Goal: Navigation & Orientation: Understand site structure

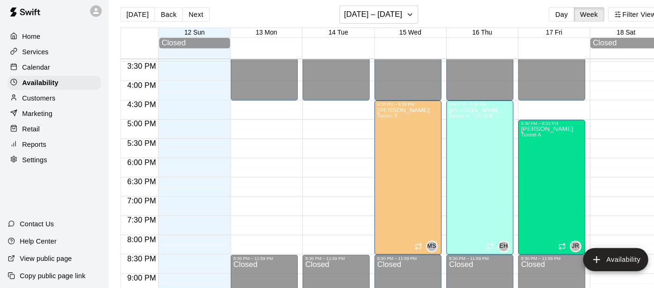
scroll to position [577, 0]
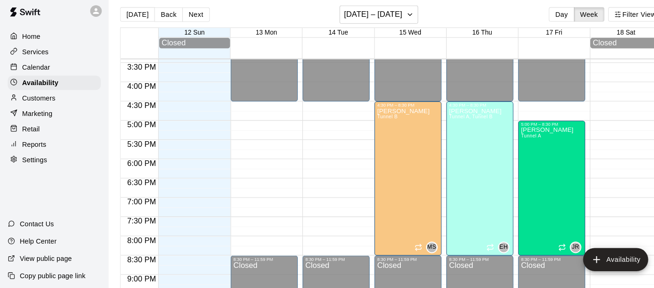
click at [31, 37] on p "Home" at bounding box center [31, 41] width 18 height 9
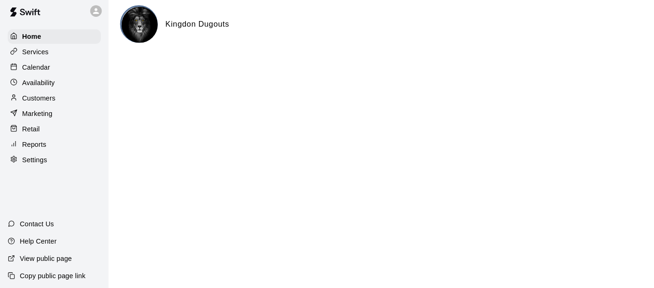
click at [29, 59] on p "Services" at bounding box center [35, 56] width 26 height 9
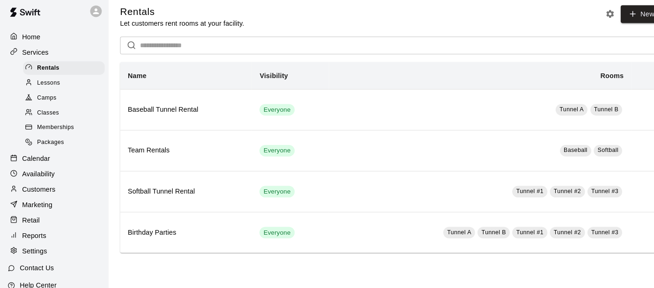
click at [31, 87] on icon at bounding box center [27, 85] width 7 height 7
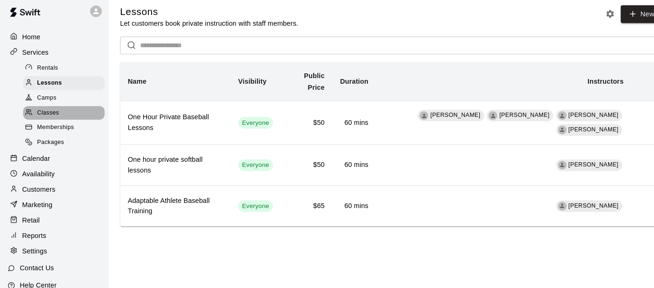
click at [39, 116] on span "Classes" at bounding box center [46, 115] width 21 height 9
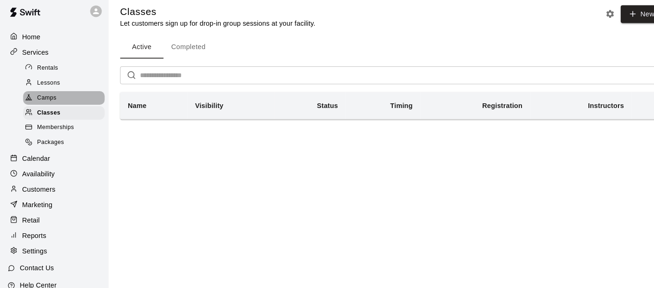
click at [39, 97] on span "Camps" at bounding box center [45, 100] width 19 height 9
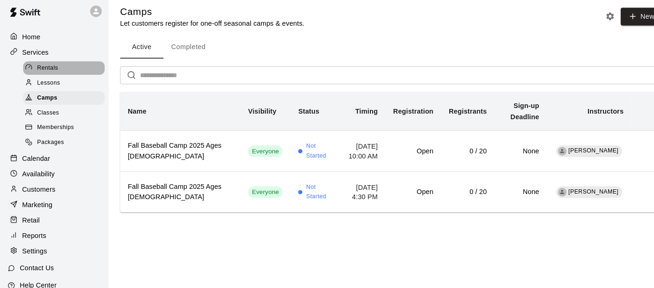
click at [47, 73] on span "Rentals" at bounding box center [46, 71] width 21 height 9
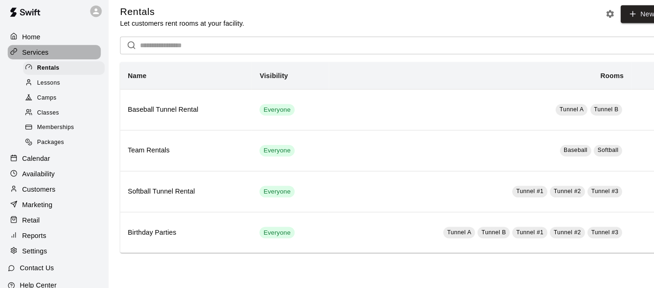
click at [32, 57] on p "Services" at bounding box center [35, 56] width 26 height 9
click at [54, 99] on span "Camps" at bounding box center [45, 100] width 19 height 9
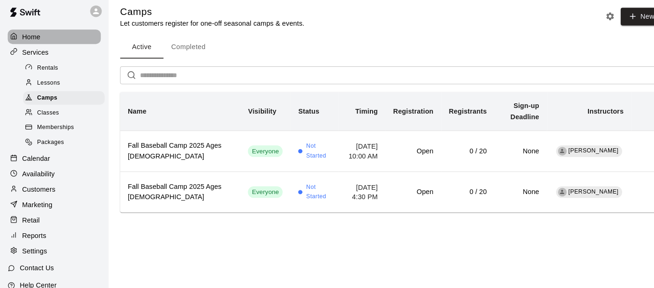
click at [32, 45] on p "Home" at bounding box center [31, 41] width 18 height 9
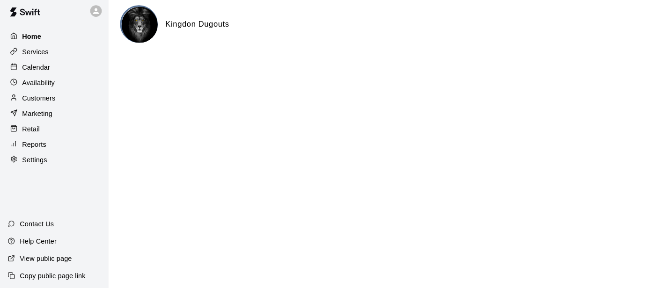
click at [32, 45] on p "Home" at bounding box center [31, 41] width 19 height 9
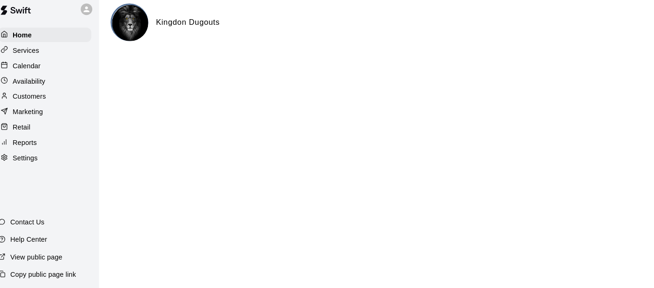
click at [63, 256] on p "View public page" at bounding box center [44, 257] width 51 height 9
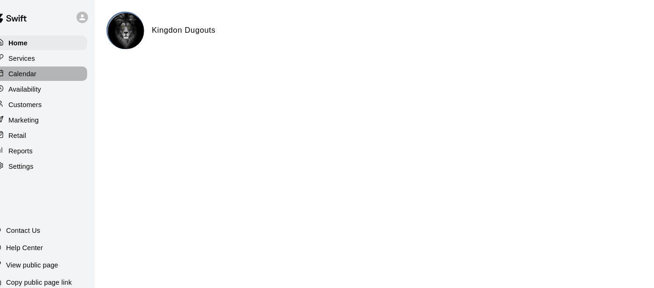
click at [36, 72] on p "Calendar" at bounding box center [35, 71] width 27 height 9
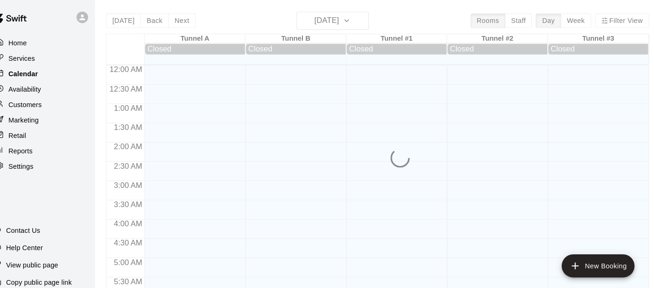
scroll to position [633, 0]
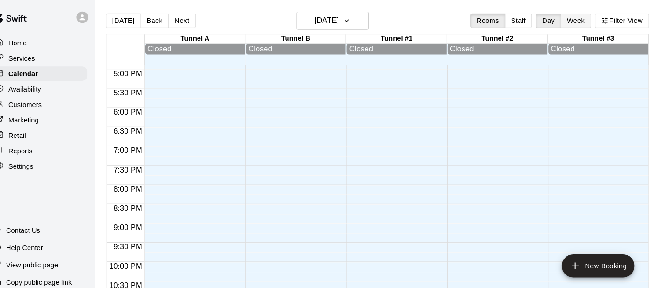
click at [567, 22] on button "Week" at bounding box center [571, 20] width 29 height 14
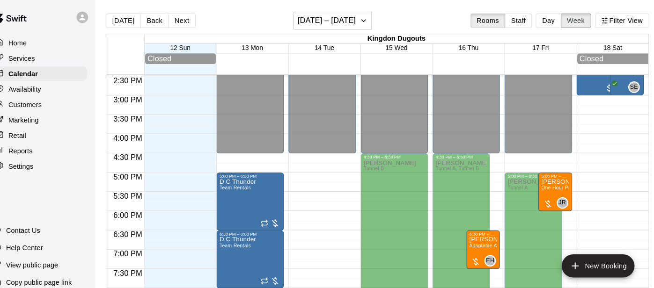
scroll to position [541, 0]
click at [34, 46] on p "Home" at bounding box center [31, 41] width 18 height 9
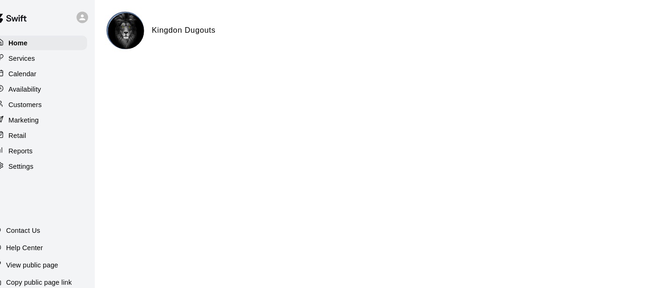
click at [37, 59] on p "Services" at bounding box center [35, 56] width 26 height 9
